Goal: Entertainment & Leisure: Consume media (video, audio)

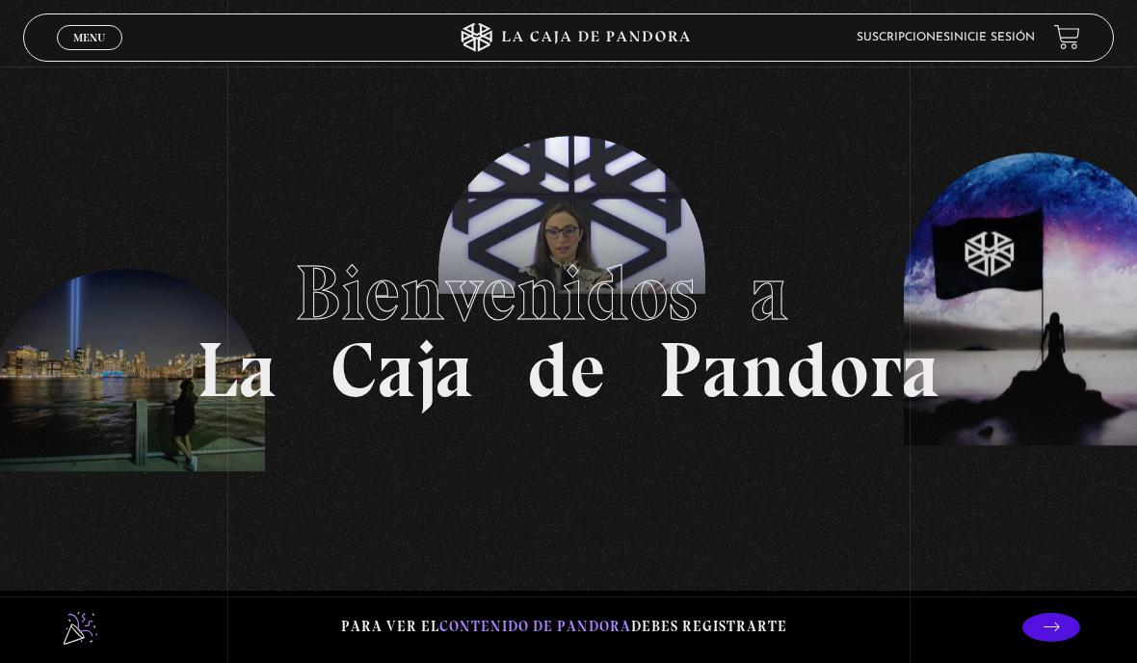
click at [982, 39] on link "Inicie sesión" at bounding box center [992, 38] width 85 height 12
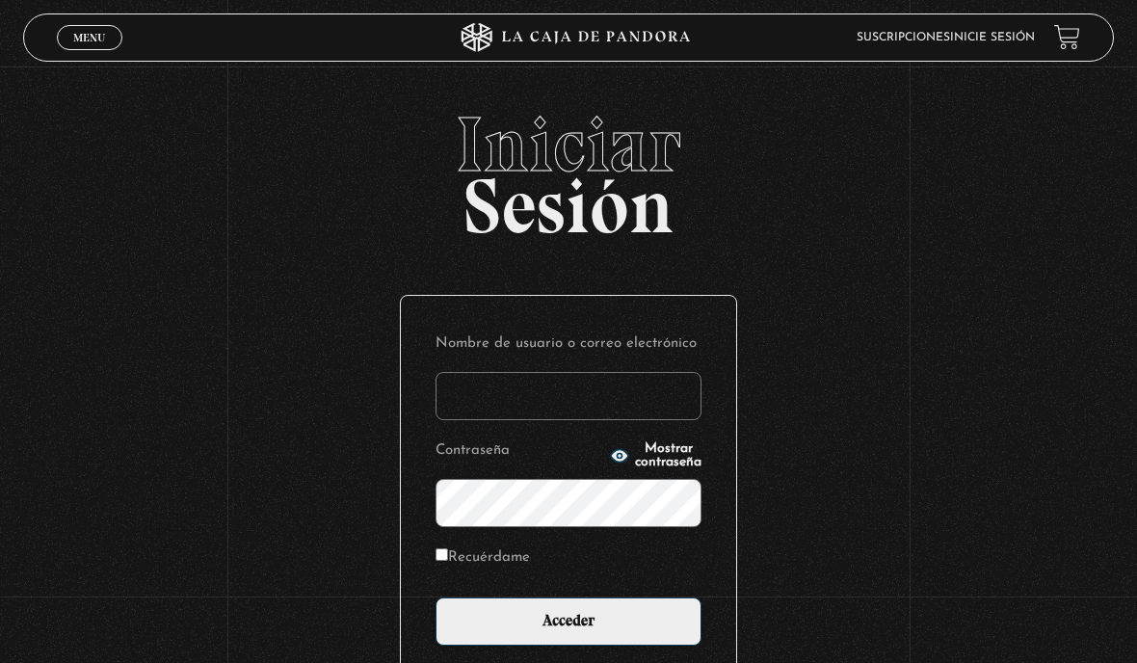
type input "kendy.hernandez.jimenez@gmail.com"
click at [436, 561] on input "Recuérdame" at bounding box center [441, 554] width 13 height 13
checkbox input "true"
click at [612, 641] on input "Acceder" at bounding box center [568, 621] width 266 height 48
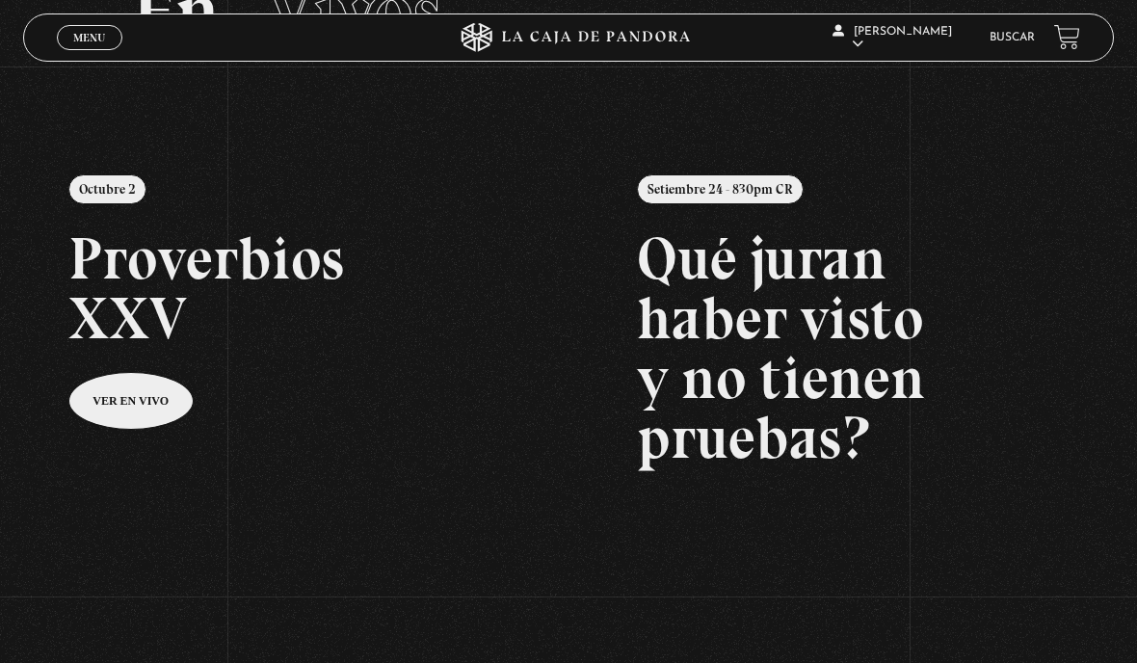
scroll to position [190, 0]
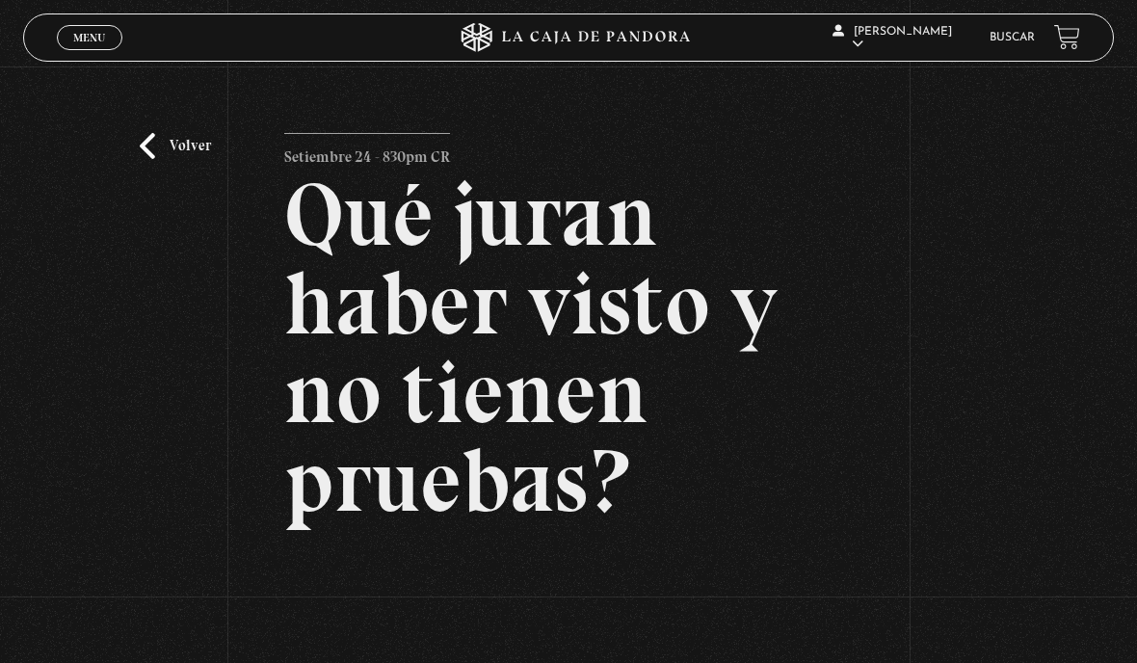
click at [208, 157] on link "Volver" at bounding box center [175, 146] width 71 height 26
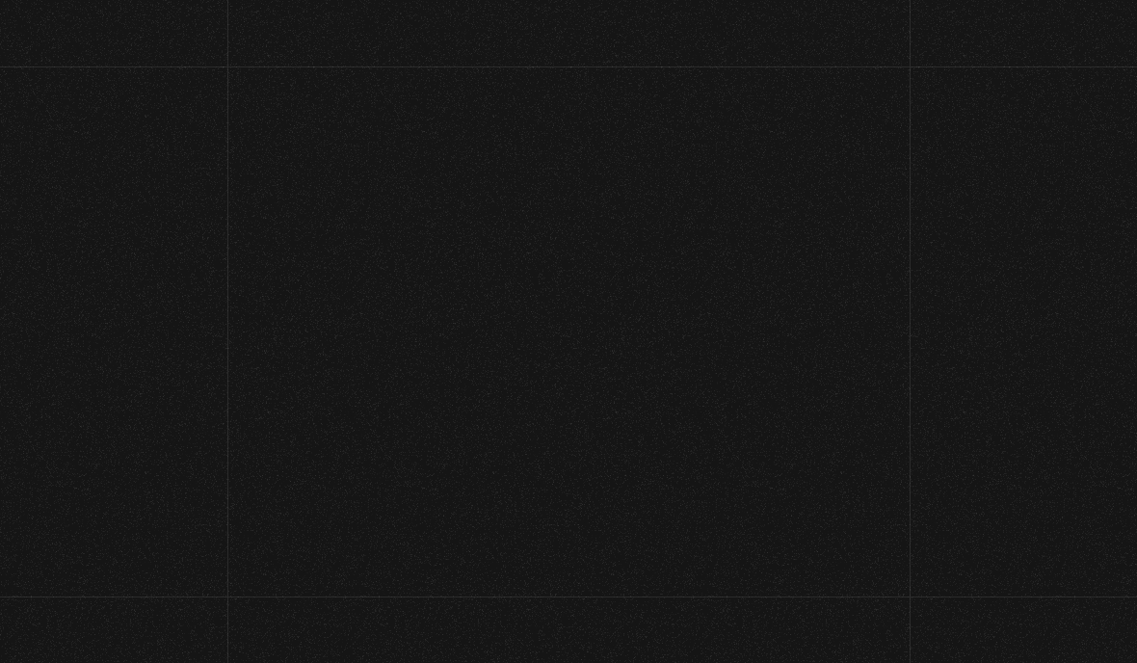
scroll to position [267, 0]
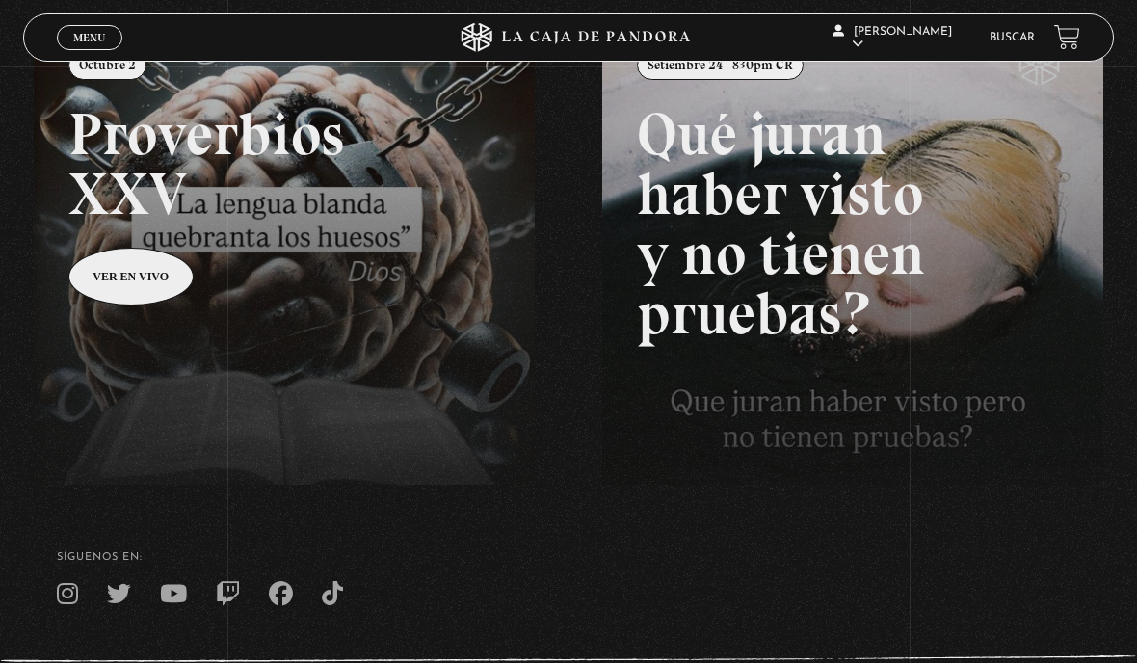
click at [124, 282] on link at bounding box center [602, 352] width 1137 height 663
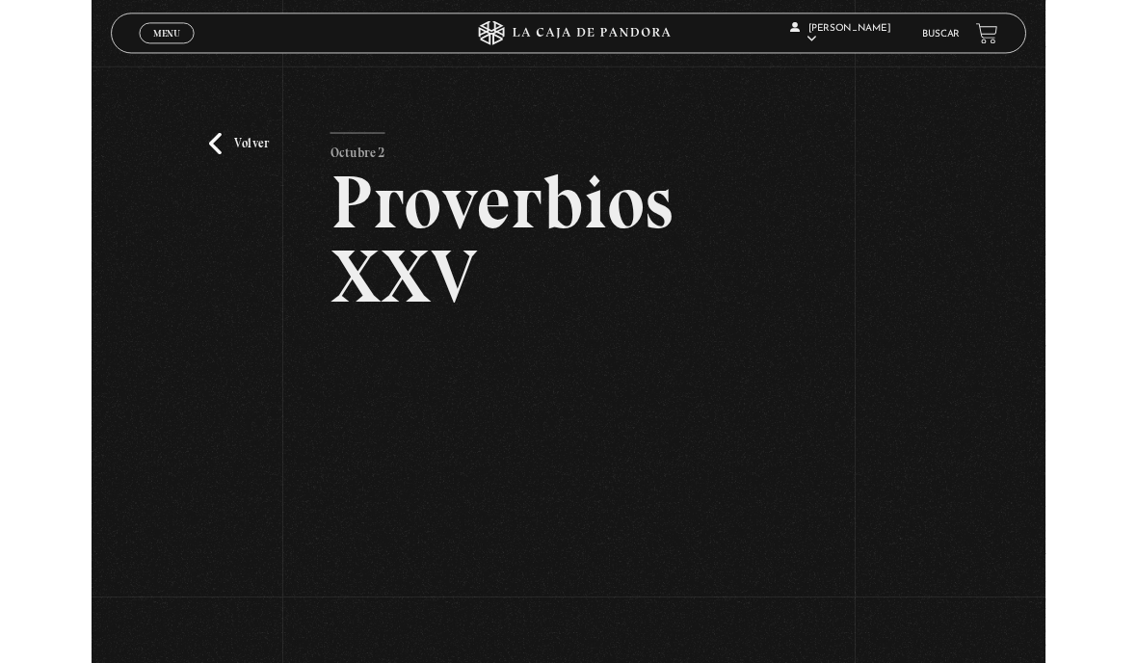
scroll to position [139, 0]
